Goal: Check status

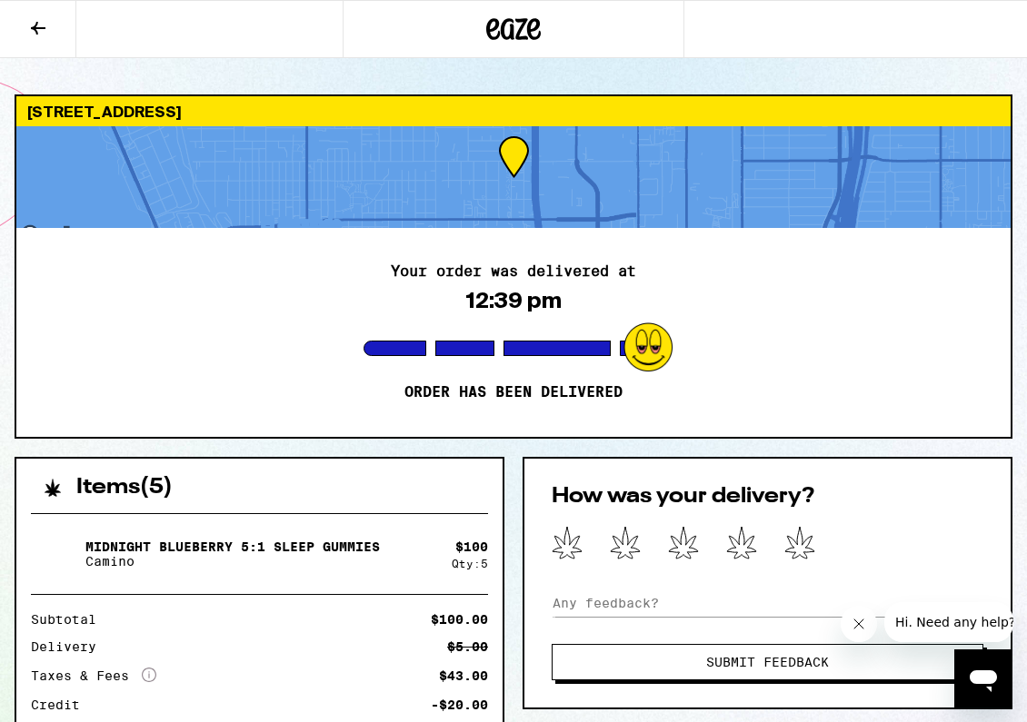
click at [822, 338] on div "Your order was delivered at 12:39 pm Order has been delivered" at bounding box center [513, 332] width 994 height 209
click at [862, 631] on icon "Close message from company" at bounding box center [858, 624] width 15 height 15
drag, startPoint x: 1016, startPoint y: 585, endPoint x: 1013, endPoint y: 614, distance: 29.2
click at [1014, 613] on div "[STREET_ADDRESS] Your order was delivered at 12:39 pm Order has been delivered …" at bounding box center [513, 675] width 1027 height 1161
drag, startPoint x: 1019, startPoint y: 162, endPoint x: 907, endPoint y: 440, distance: 299.7
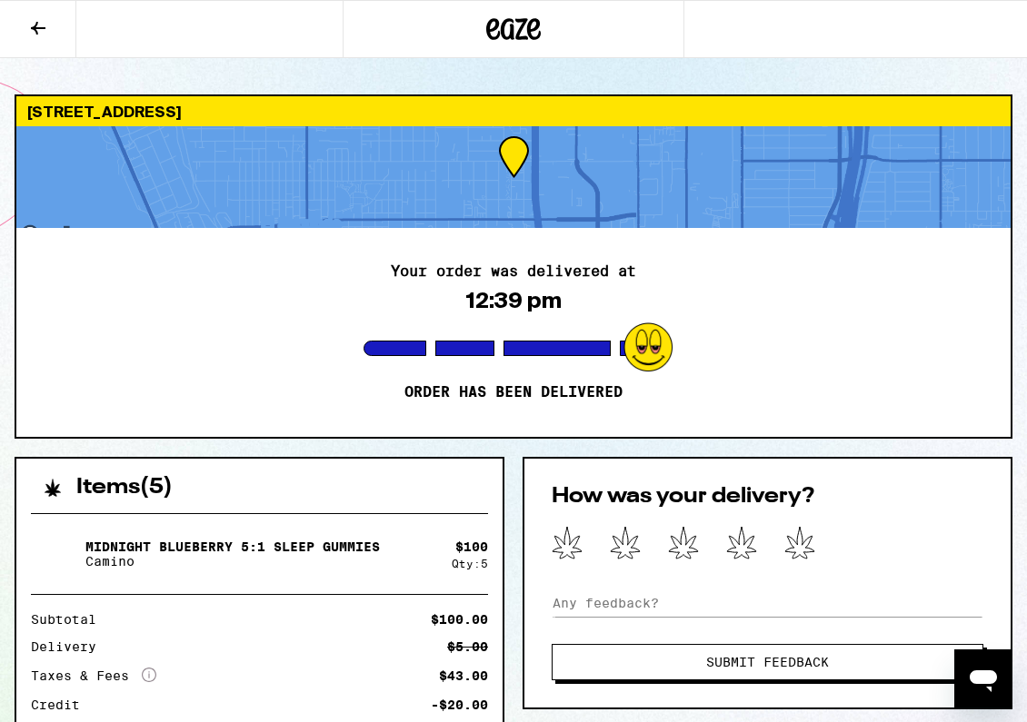
click at [1014, 230] on div "[STREET_ADDRESS] Your order was delivered at 12:39 pm Order has been delivered …" at bounding box center [513, 675] width 1027 height 1161
